Goal: Find specific page/section: Find specific page/section

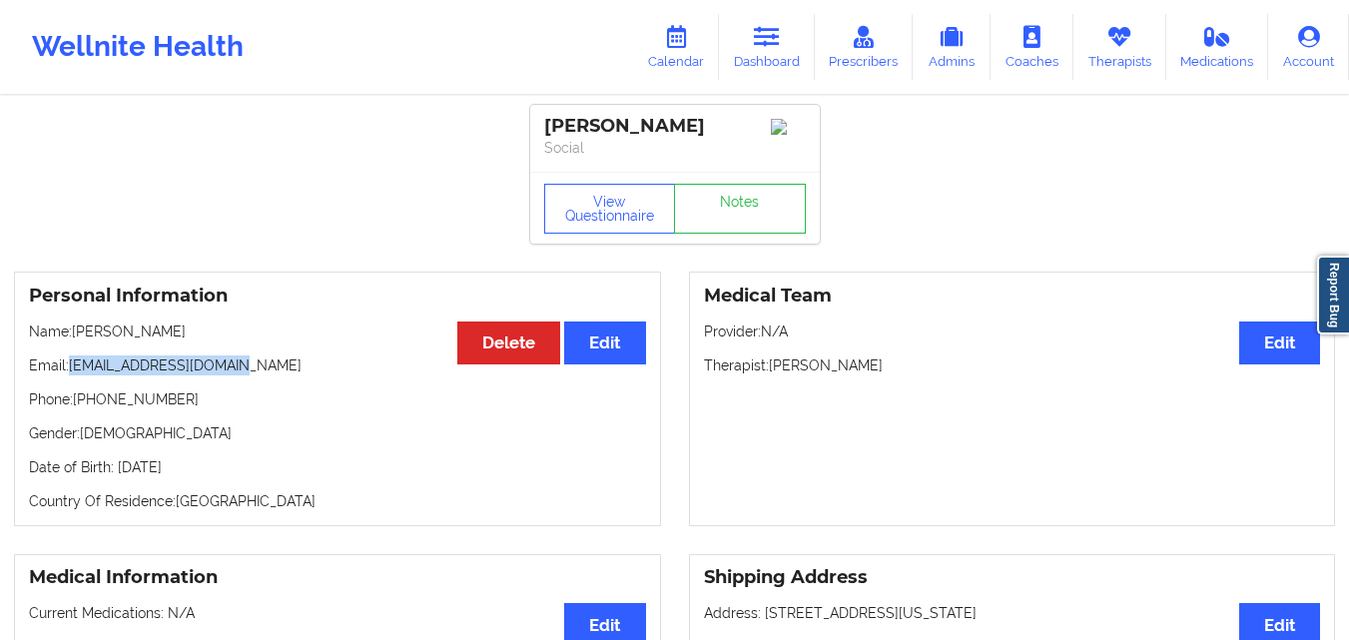
click at [211, 367] on p "Email: [EMAIL_ADDRESS][DOMAIN_NAME]" at bounding box center [337, 365] width 617 height 20
click at [84, 359] on div "Personal Information Edit Delete Name: [PERSON_NAME] Email: [EMAIL_ADDRESS][DOM…" at bounding box center [337, 399] width 647 height 255
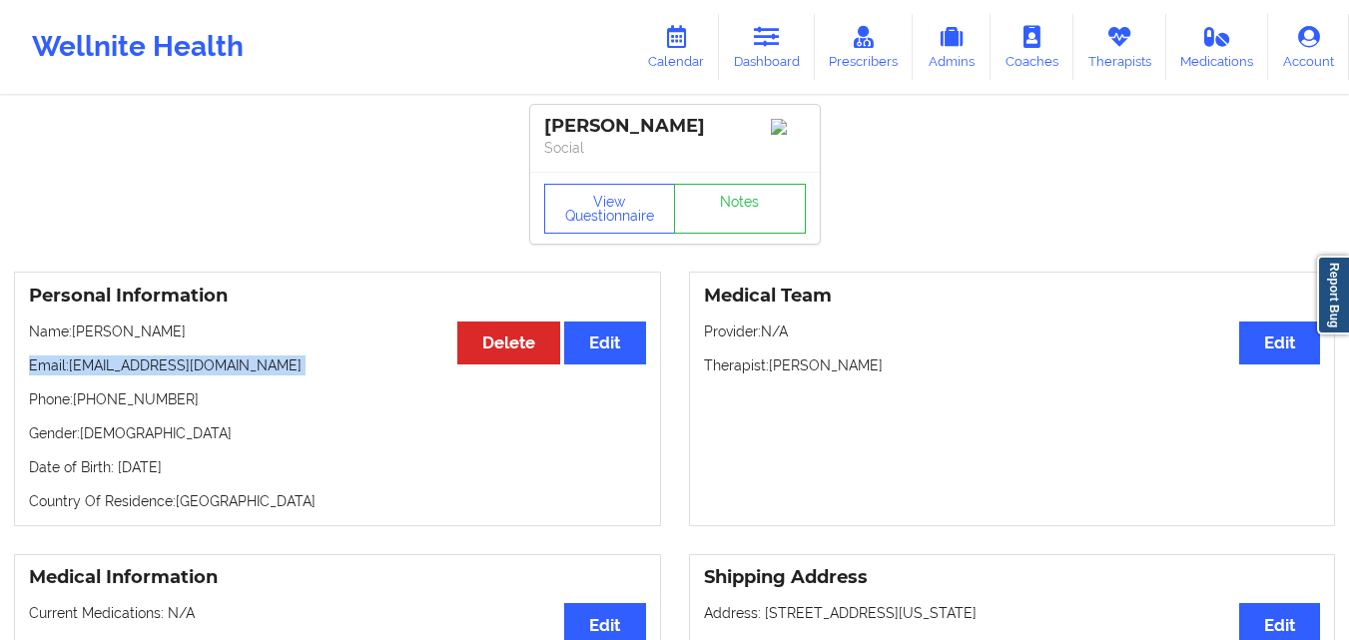
click at [270, 363] on p "Email: [EMAIL_ADDRESS][DOMAIN_NAME]" at bounding box center [337, 365] width 617 height 20
drag, startPoint x: 71, startPoint y: 369, endPoint x: 344, endPoint y: 370, distance: 273.6
click at [344, 370] on p "Email: [EMAIL_ADDRESS][DOMAIN_NAME]" at bounding box center [337, 365] width 617 height 20
copy p "[EMAIL_ADDRESS][DOMAIN_NAME]"
click at [1135, 50] on link "Therapists" at bounding box center [1119, 47] width 93 height 66
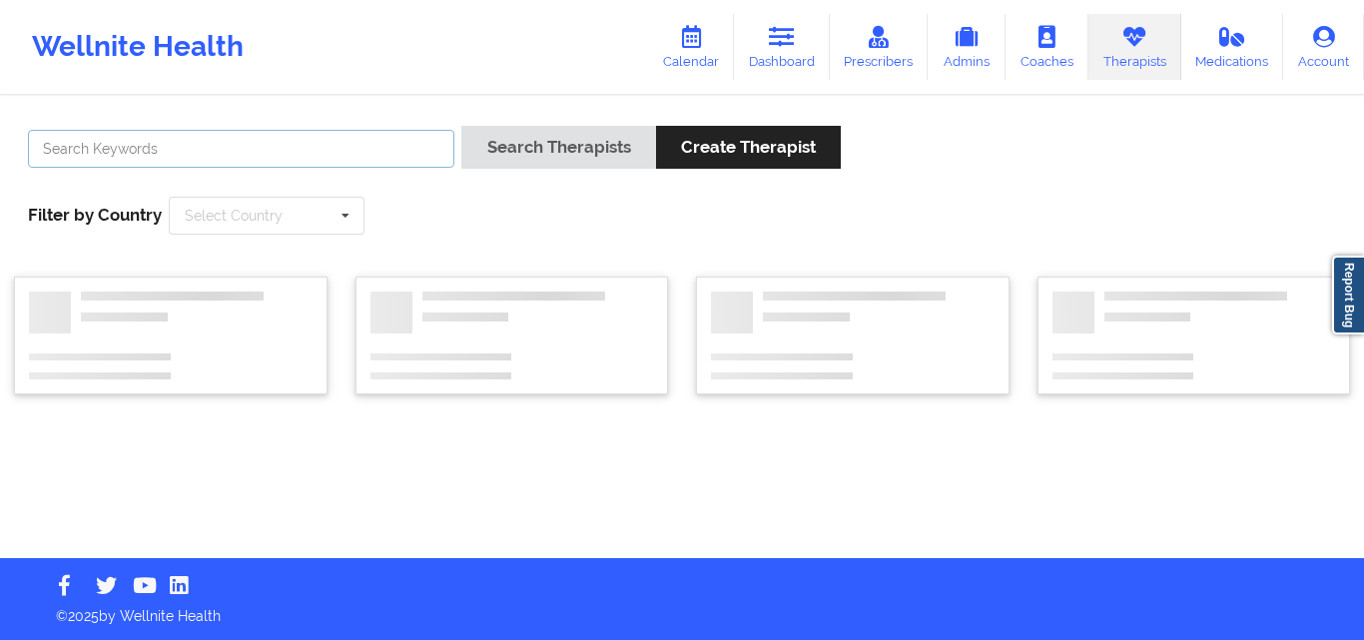
click at [326, 134] on input "text" at bounding box center [241, 149] width 426 height 38
click at [461, 126] on button "Search Therapists" at bounding box center [558, 147] width 194 height 43
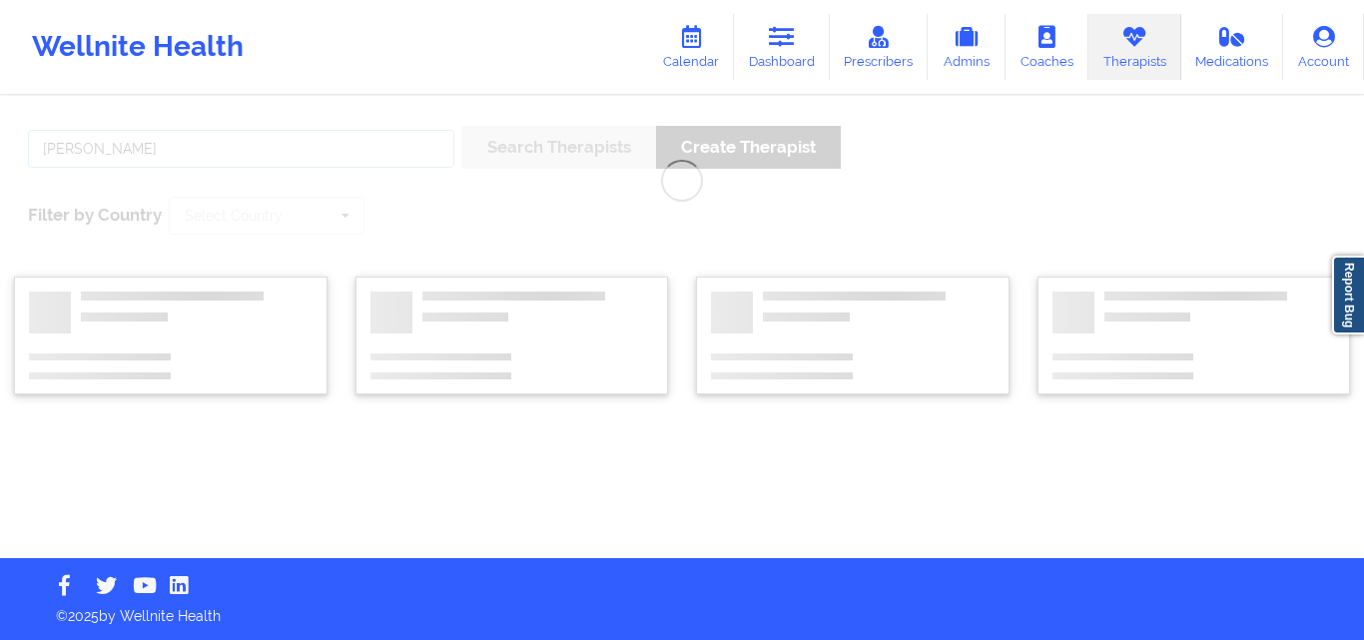
type input "[PERSON_NAME]"
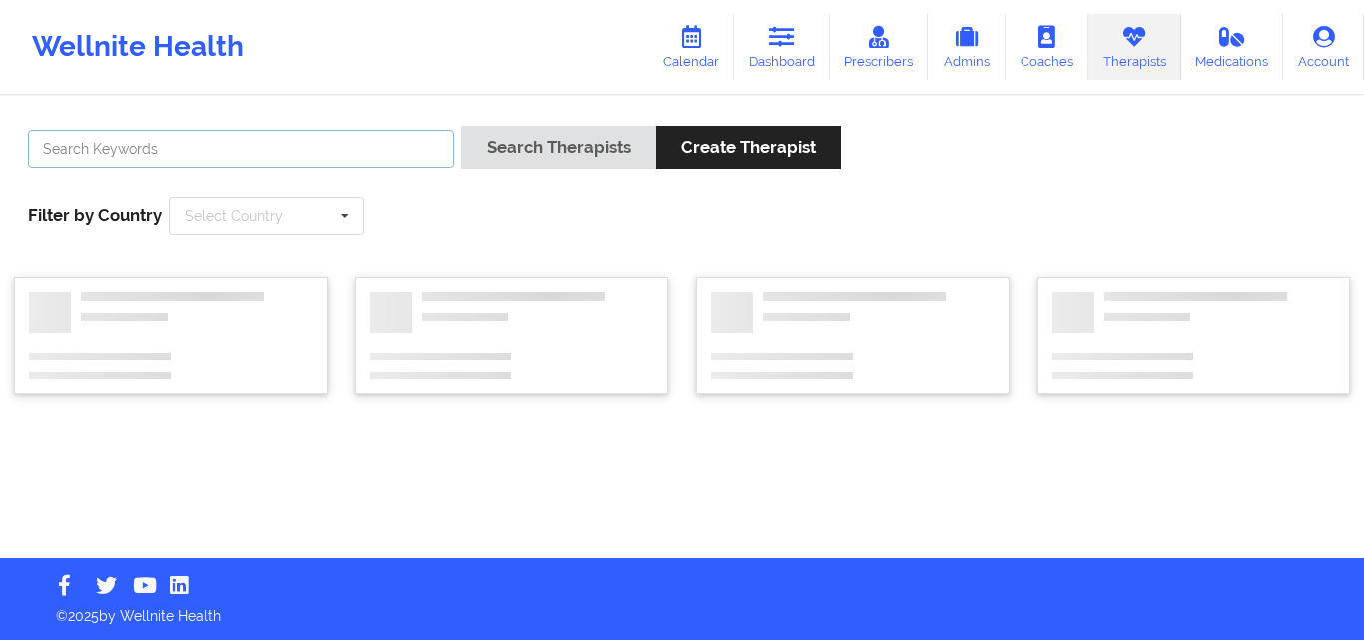
click at [287, 150] on input "text" at bounding box center [241, 149] width 426 height 38
type input "[PERSON_NAME]"
click at [461, 126] on button "Search Therapists" at bounding box center [558, 147] width 194 height 43
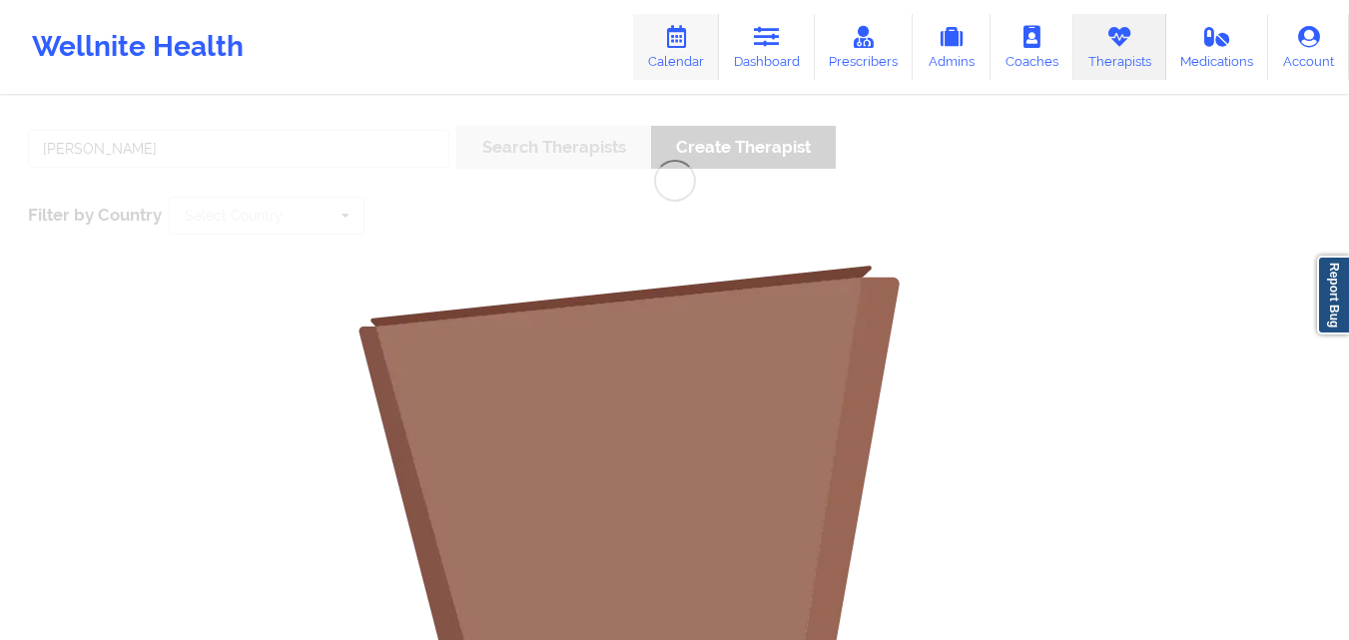
click at [719, 45] on link "Calendar" at bounding box center [676, 47] width 86 height 66
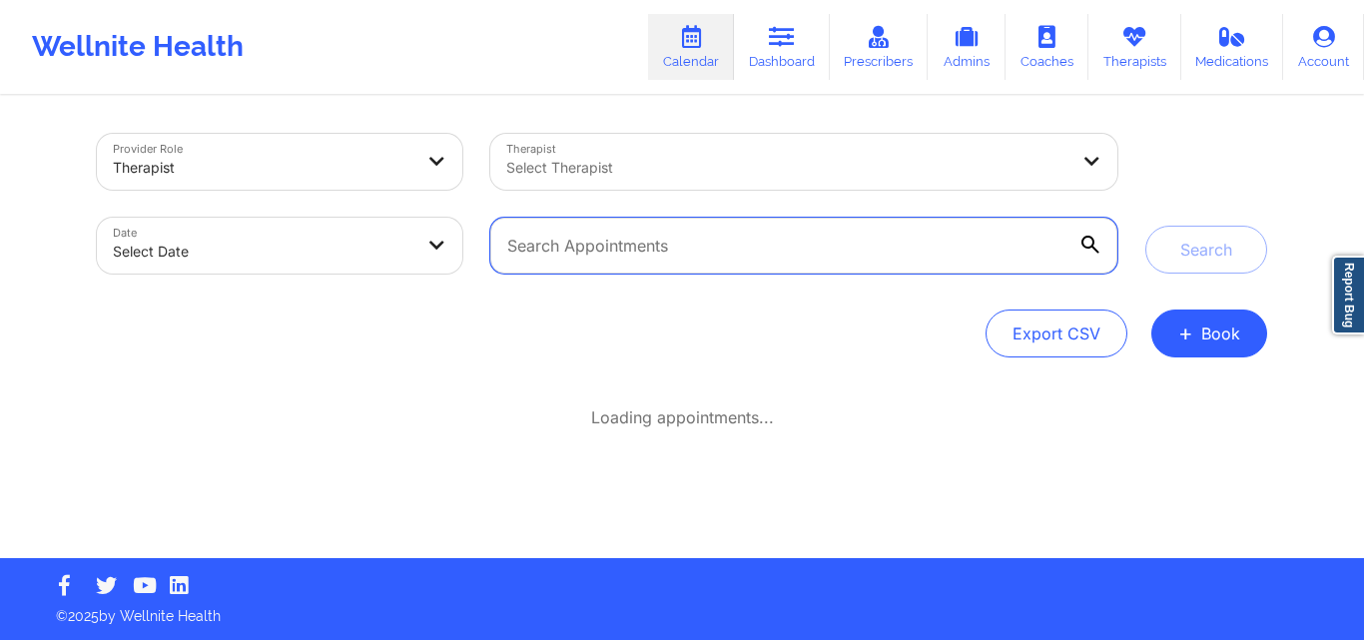
click at [720, 245] on input "text" at bounding box center [803, 246] width 627 height 56
paste input "jayjohnson1837@gmail.com"
type input "jayjohnson1837@gmail.com"
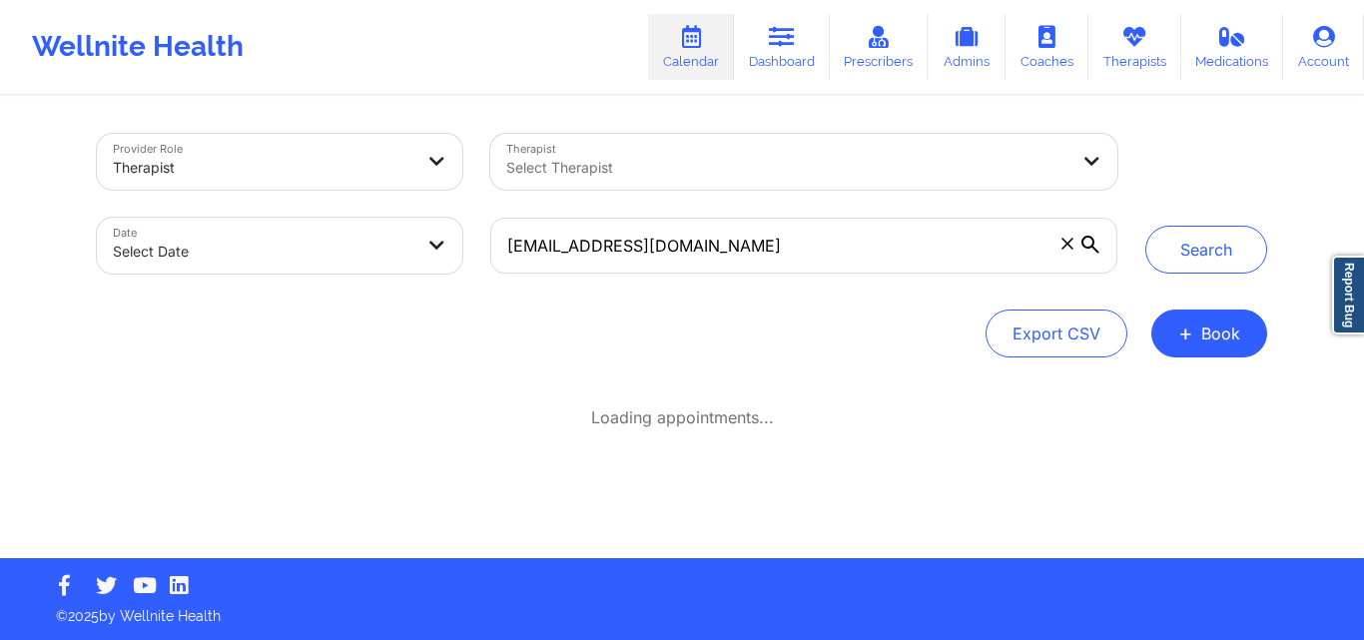
click at [1216, 257] on button "Search" at bounding box center [1206, 250] width 122 height 48
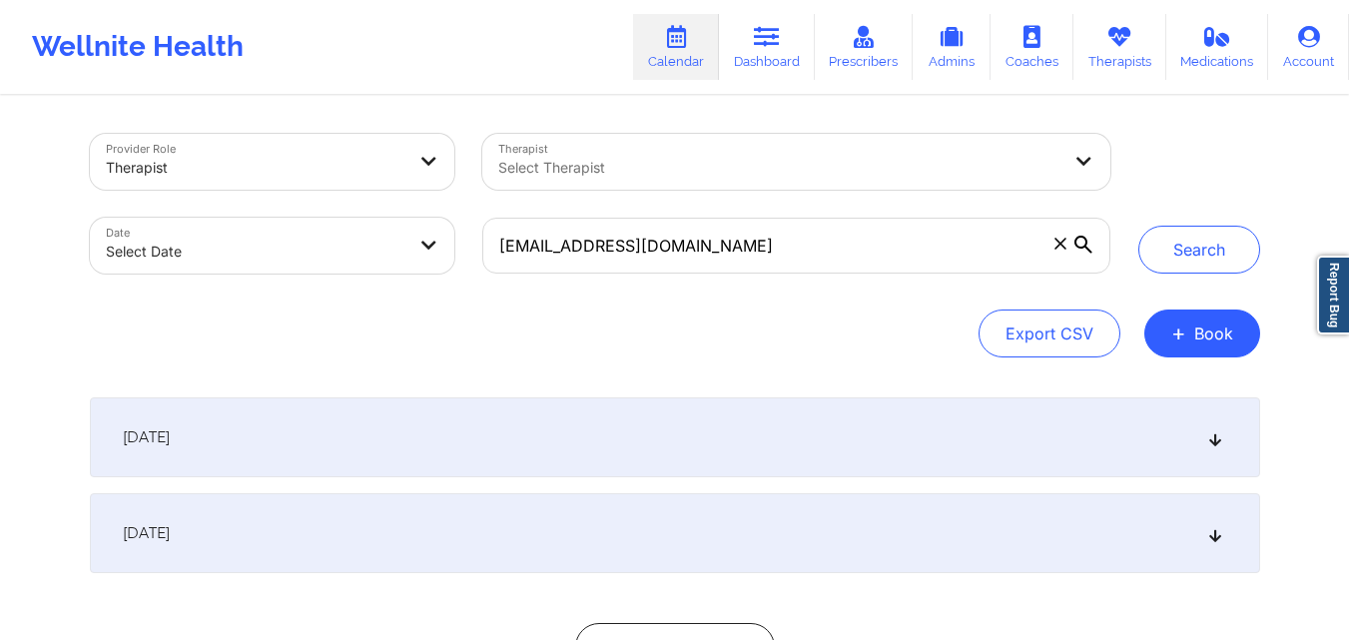
click at [583, 438] on div "September 21, 2025" at bounding box center [675, 437] width 1170 height 80
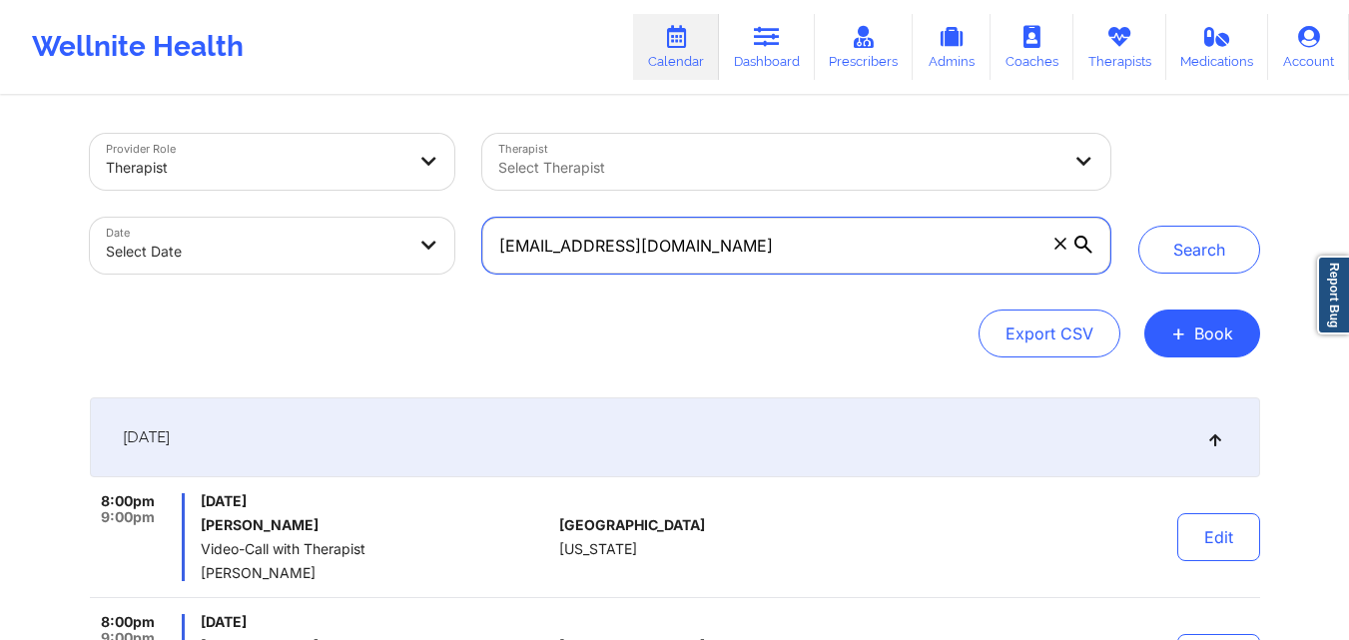
click at [795, 251] on input "jayjohnson1837@gmail.com" at bounding box center [795, 246] width 627 height 56
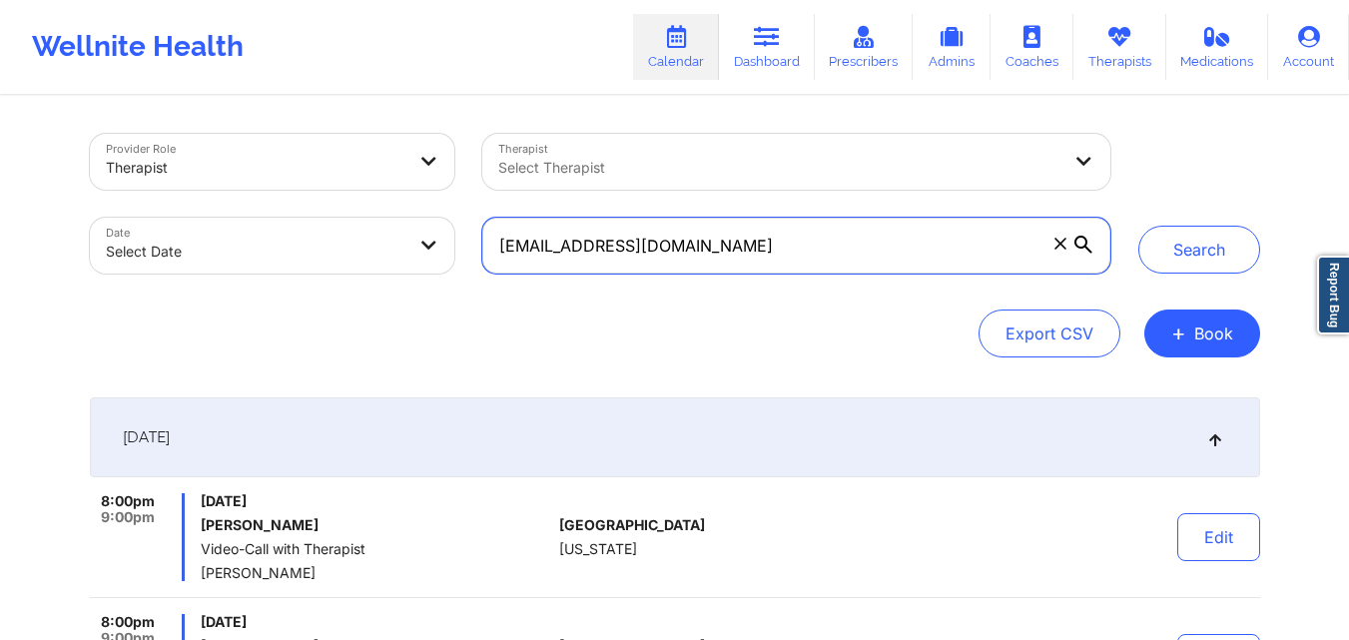
click at [795, 251] on input "jayjohnson1837@gmail.com" at bounding box center [795, 246] width 627 height 56
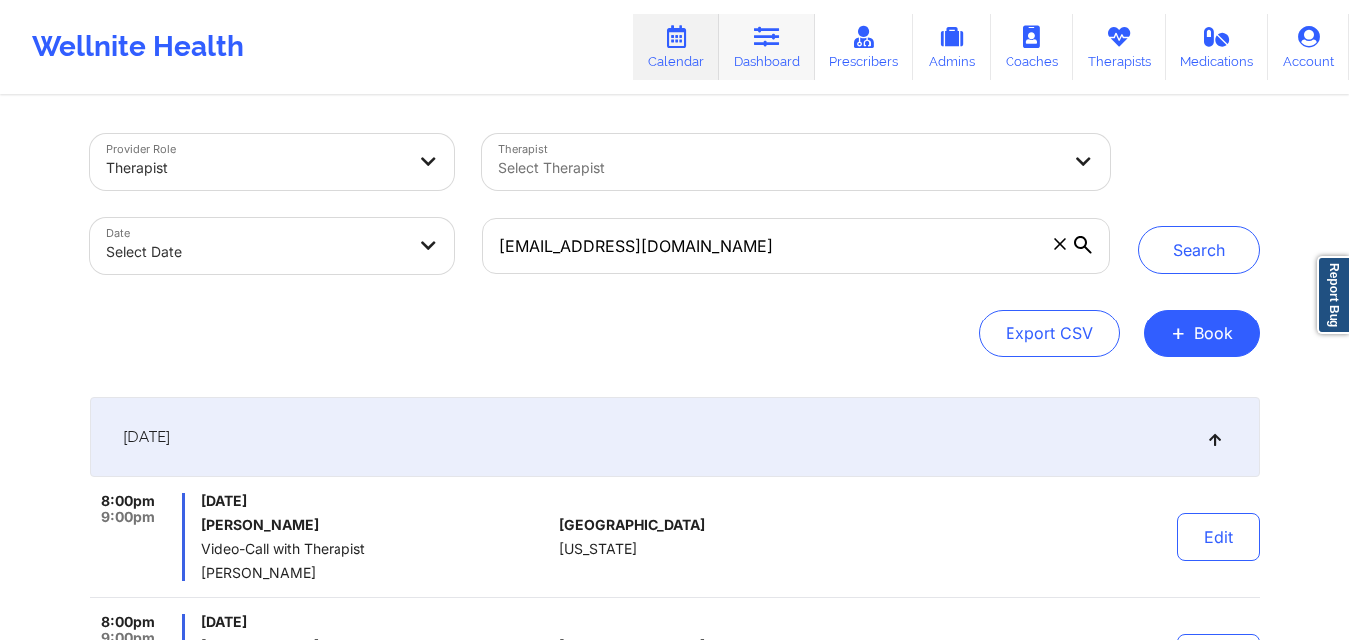
click at [745, 62] on link "Dashboard" at bounding box center [767, 47] width 96 height 66
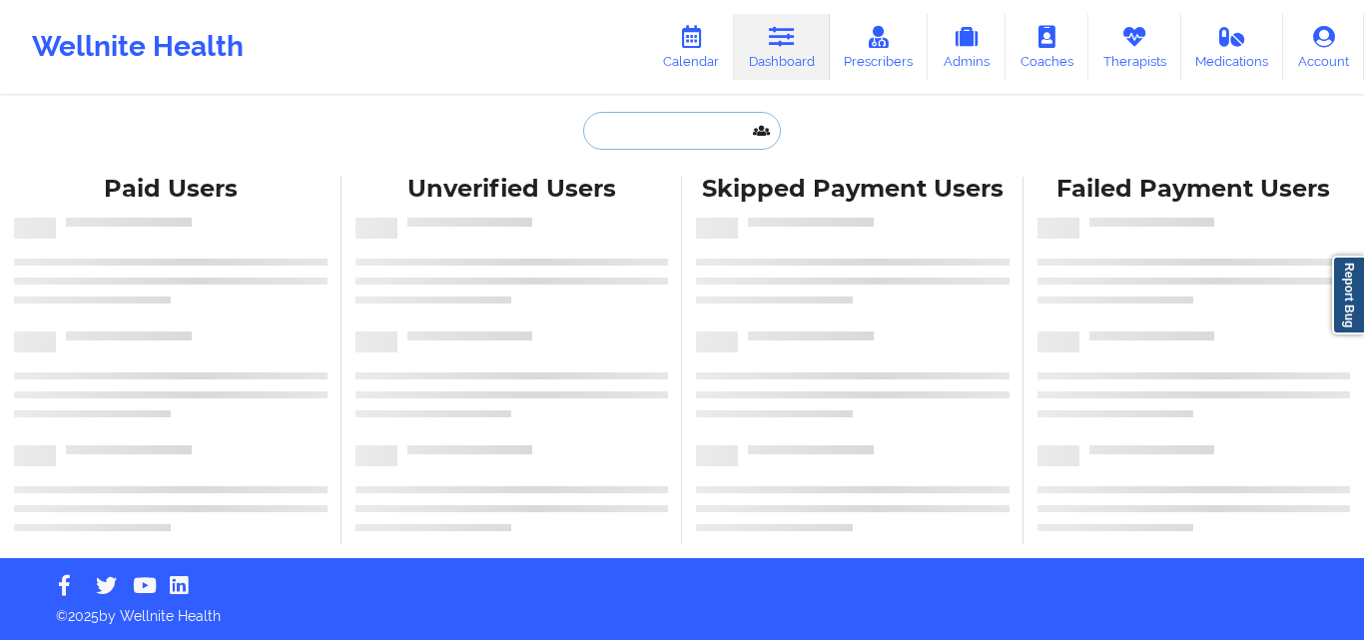
click at [616, 125] on input "text" at bounding box center [682, 131] width 198 height 38
paste input "Jay Johnson"
type input "Jay Johnson"
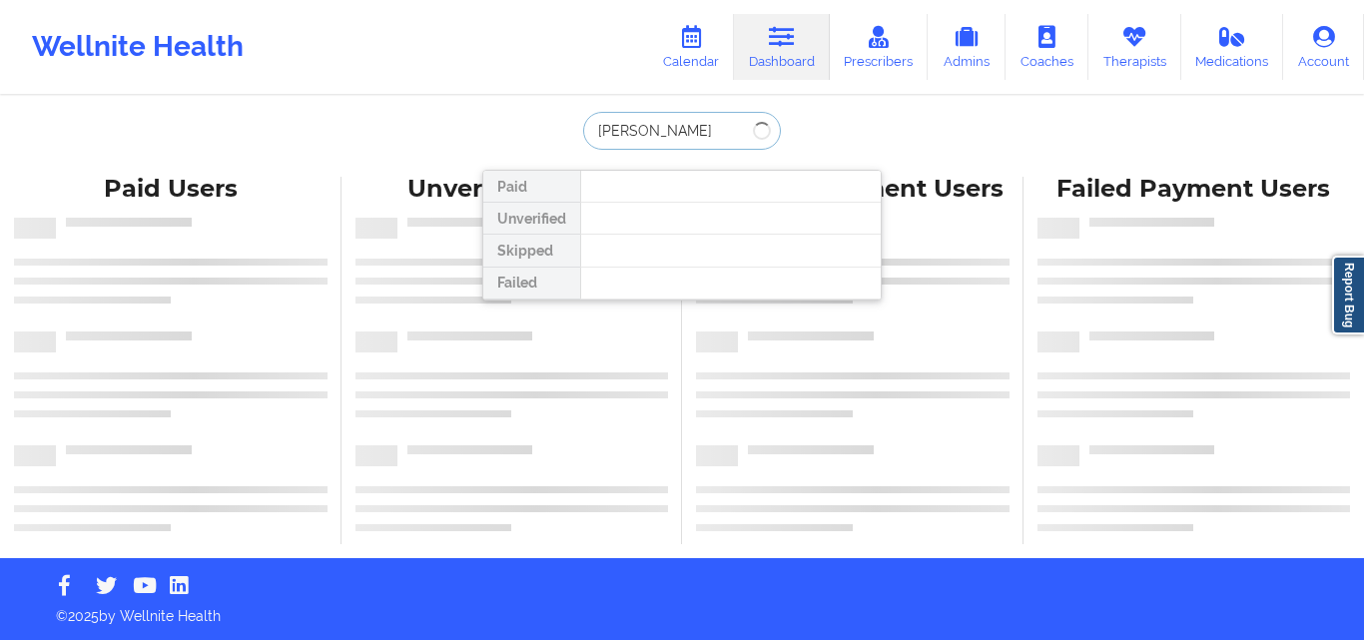
click at [691, 132] on input "Jay Johnson" at bounding box center [682, 131] width 198 height 38
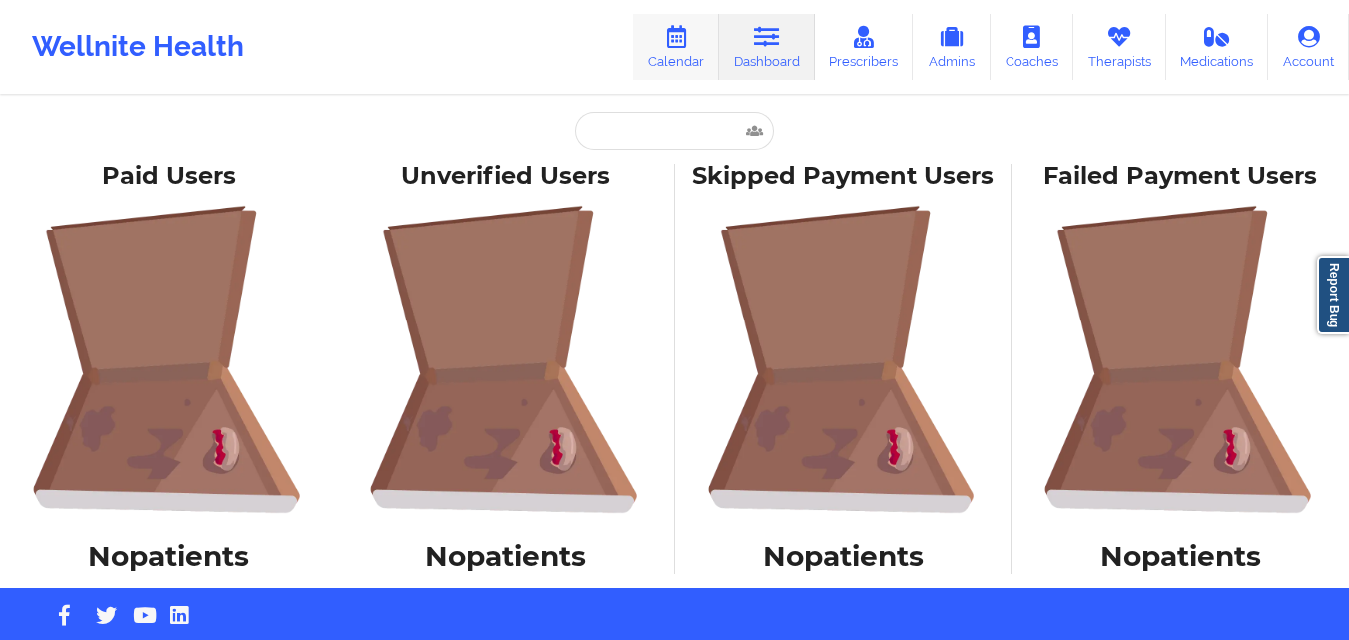
click at [665, 49] on link "Calendar" at bounding box center [676, 47] width 86 height 66
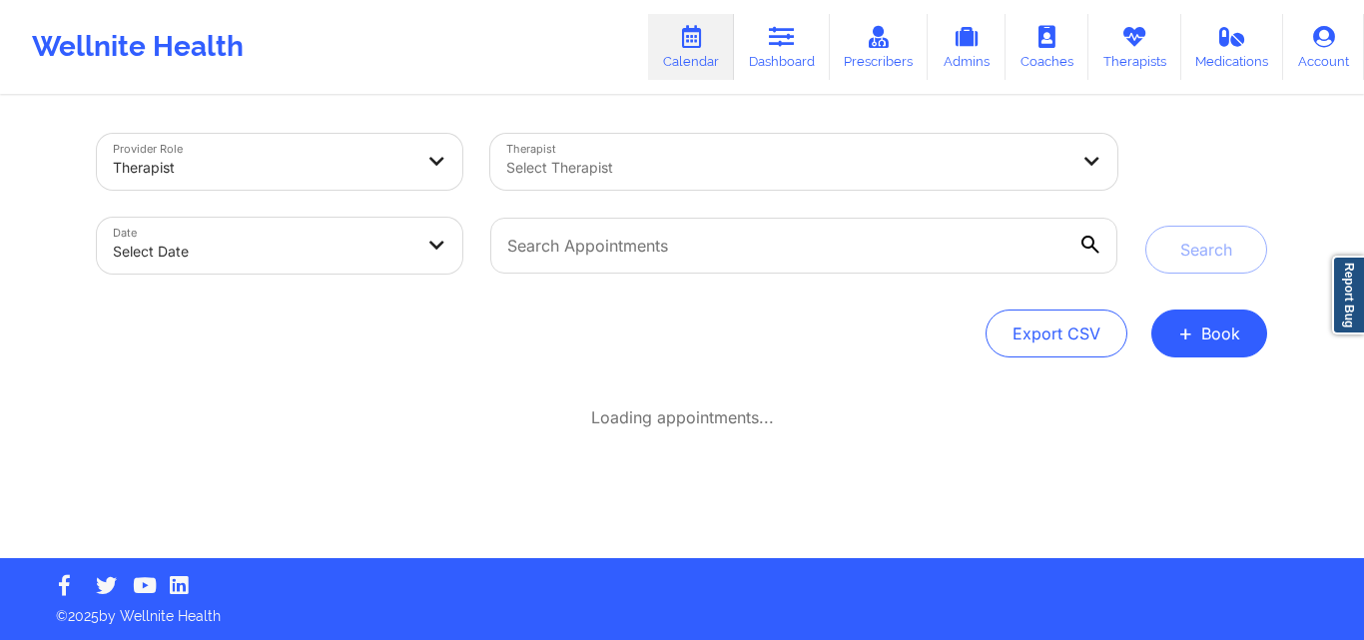
click at [678, 214] on div at bounding box center [803, 246] width 655 height 84
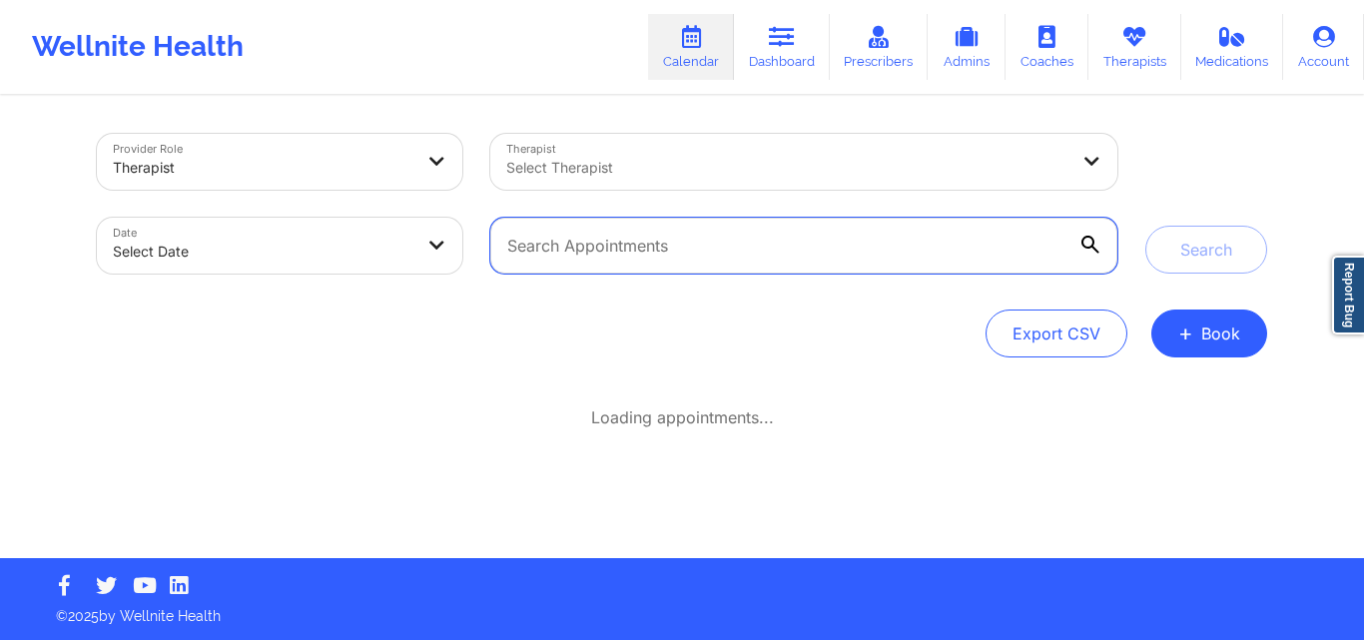
click at [684, 248] on input "text" at bounding box center [803, 246] width 627 height 56
paste input "jayjohnson1837@gmail.com"
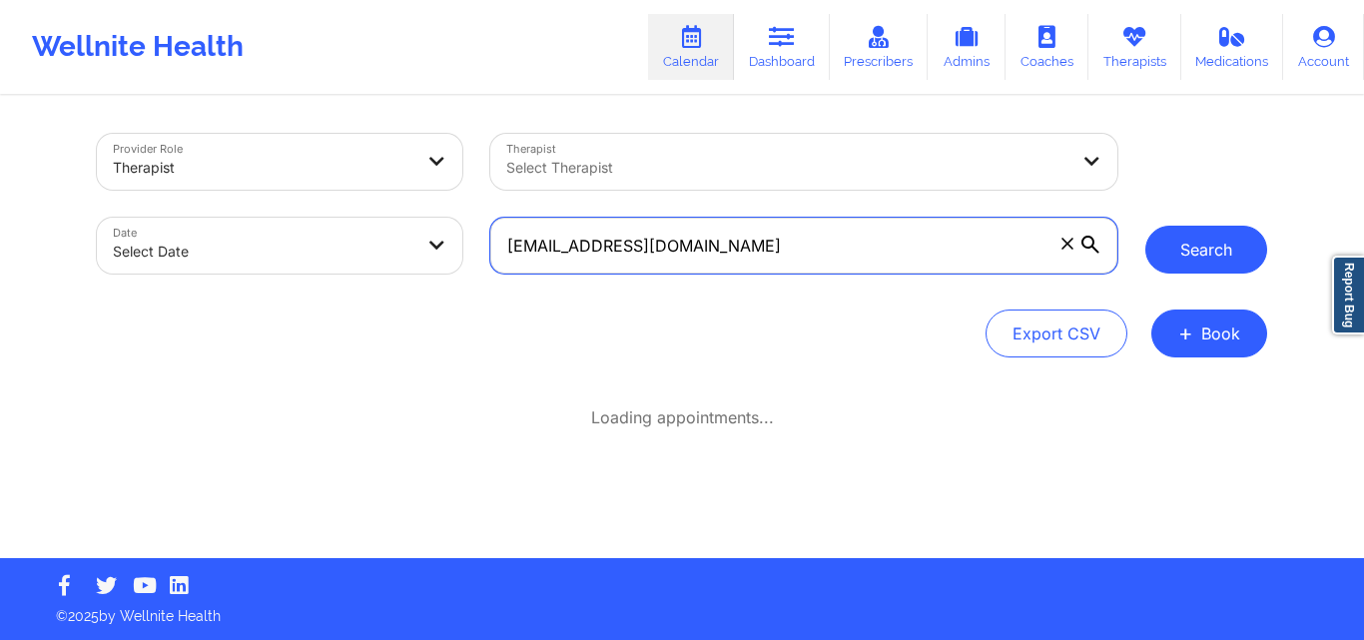
type input "jayjohnson1837@gmail.com"
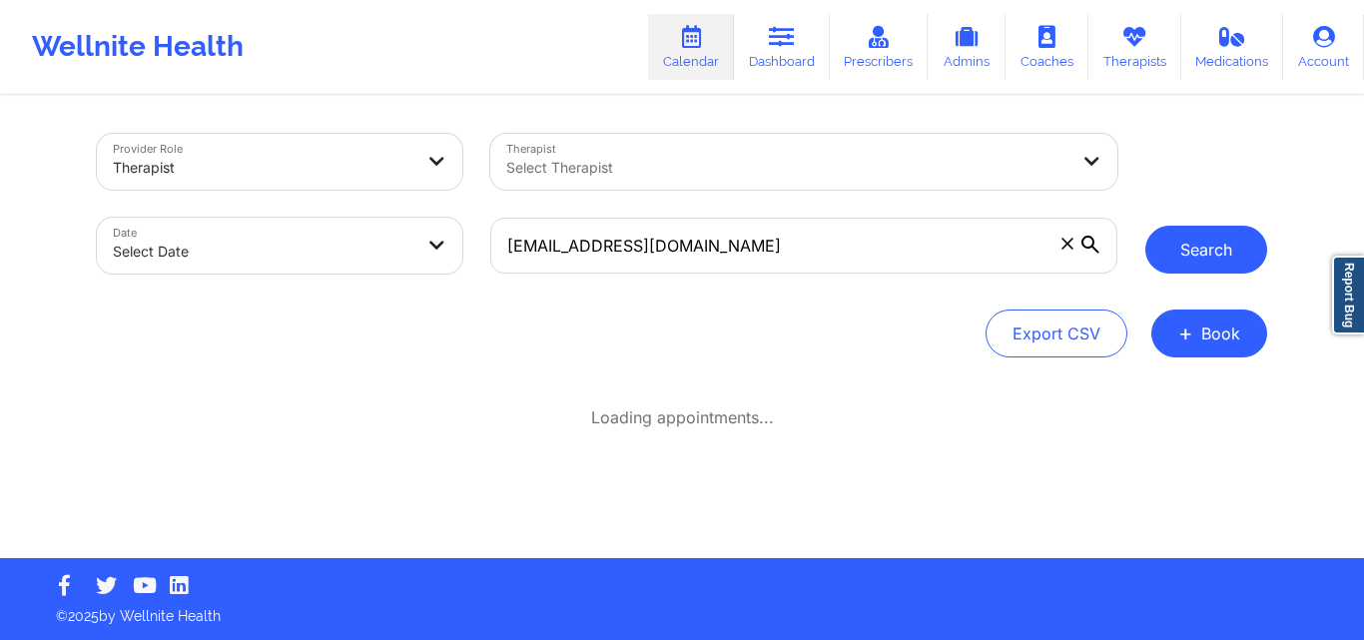
click at [1156, 238] on button "Search" at bounding box center [1206, 250] width 122 height 48
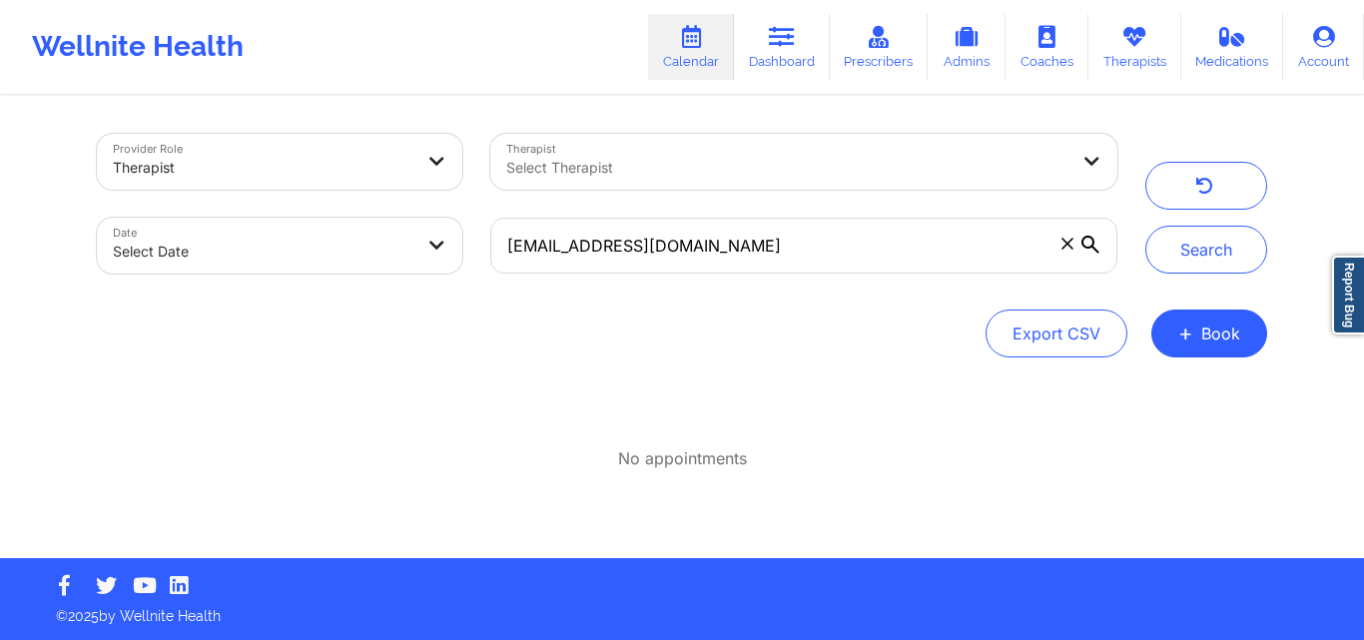
click at [1220, 224] on div "Search" at bounding box center [1206, 204] width 122 height 140
click at [1181, 263] on button "Search" at bounding box center [1206, 250] width 122 height 48
click at [1180, 241] on button "Search" at bounding box center [1206, 250] width 122 height 48
click at [1198, 250] on button "Search" at bounding box center [1206, 250] width 122 height 48
click at [1247, 251] on button "Search" at bounding box center [1206, 250] width 122 height 48
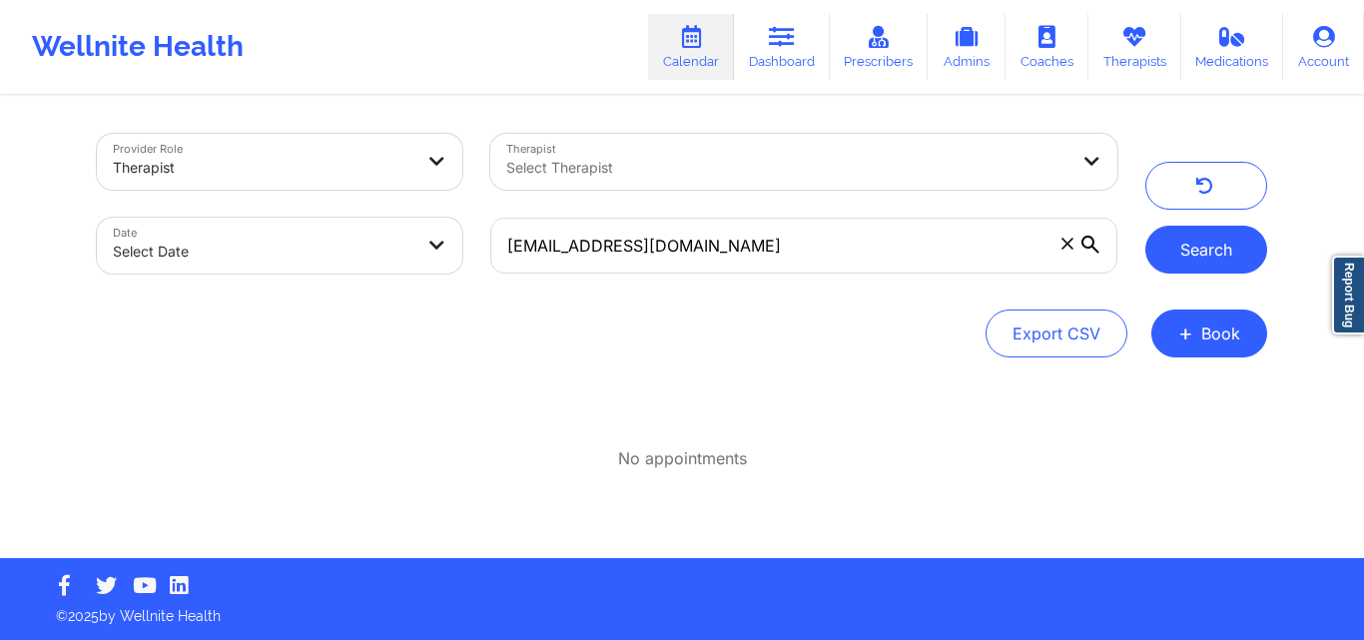
click at [1176, 238] on button "Search" at bounding box center [1206, 250] width 122 height 48
click at [1175, 264] on button "Search" at bounding box center [1206, 250] width 122 height 48
click at [1250, 257] on button "Search" at bounding box center [1206, 250] width 122 height 48
click at [1158, 42] on link "Therapists" at bounding box center [1134, 47] width 93 height 66
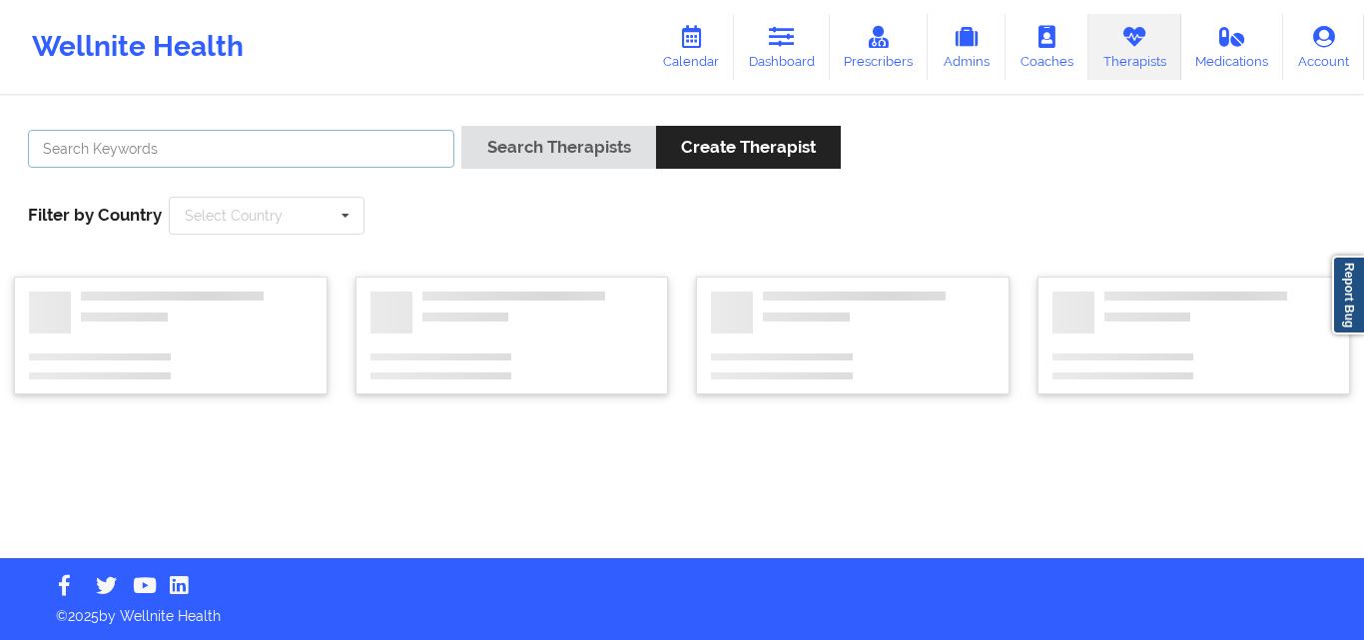
click at [356, 143] on input "text" at bounding box center [241, 149] width 426 height 38
paste input "Ebony Glover-Epps"
type input "Ebony Glover-Epps"
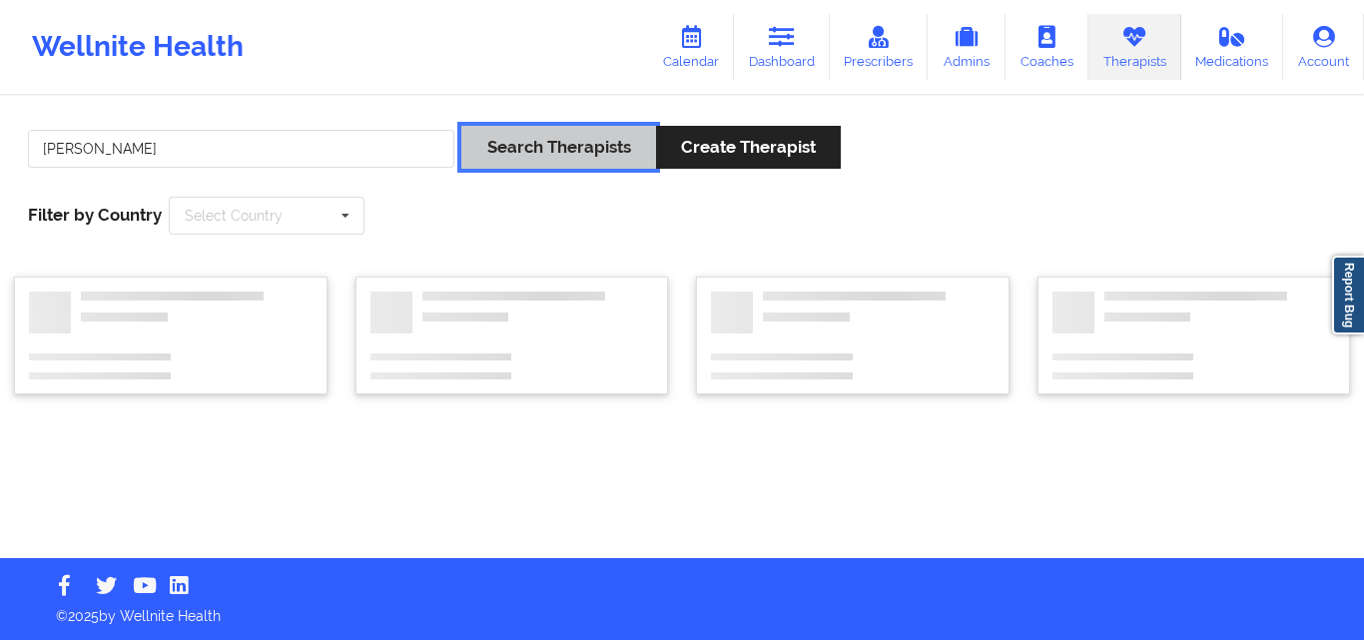
click at [571, 148] on button "Search Therapists" at bounding box center [558, 147] width 194 height 43
